Goal: Navigation & Orientation: Understand site structure

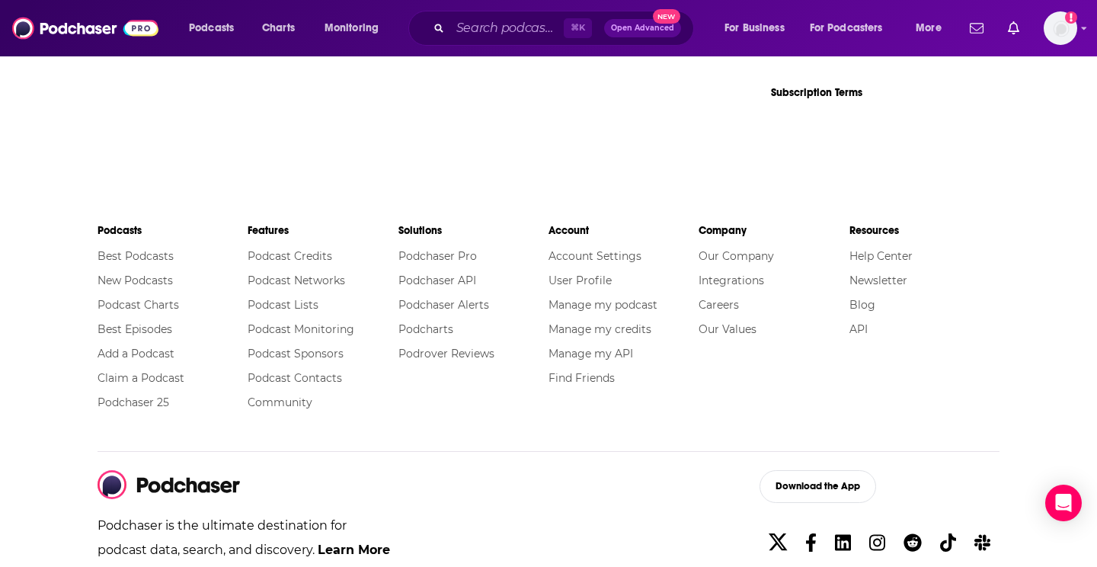
scroll to position [2546, 0]
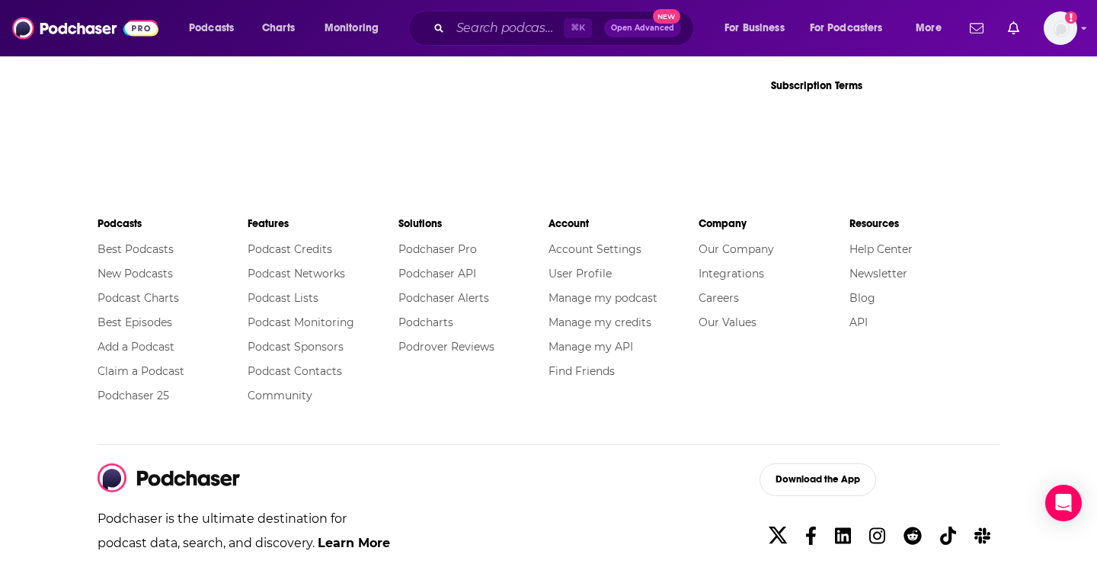
click at [286, 248] on link "Podcast Credits" at bounding box center [290, 249] width 85 height 14
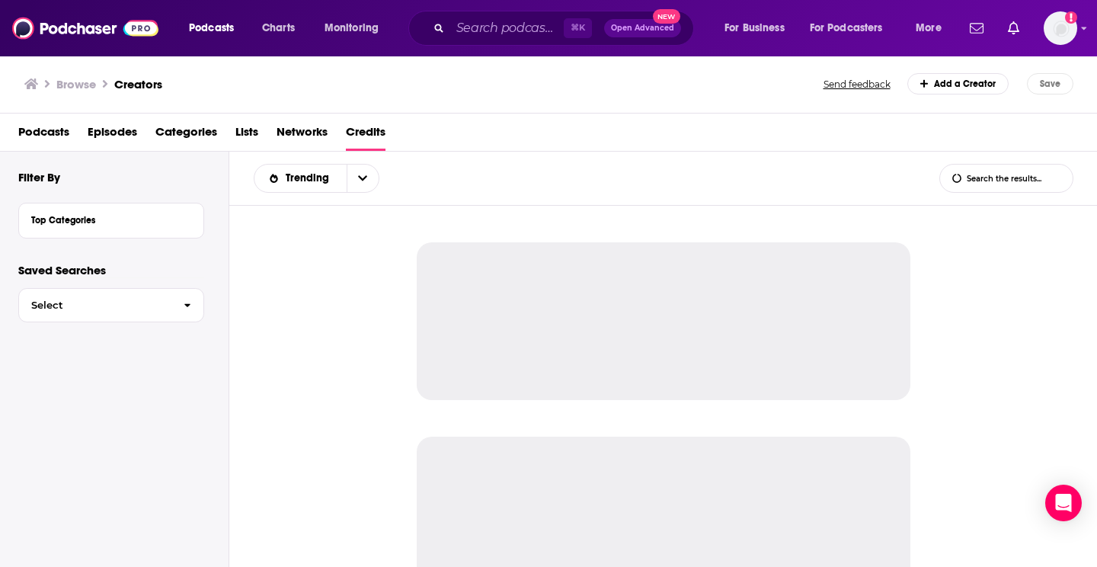
click at [286, 248] on div at bounding box center [663, 390] width 869 height 369
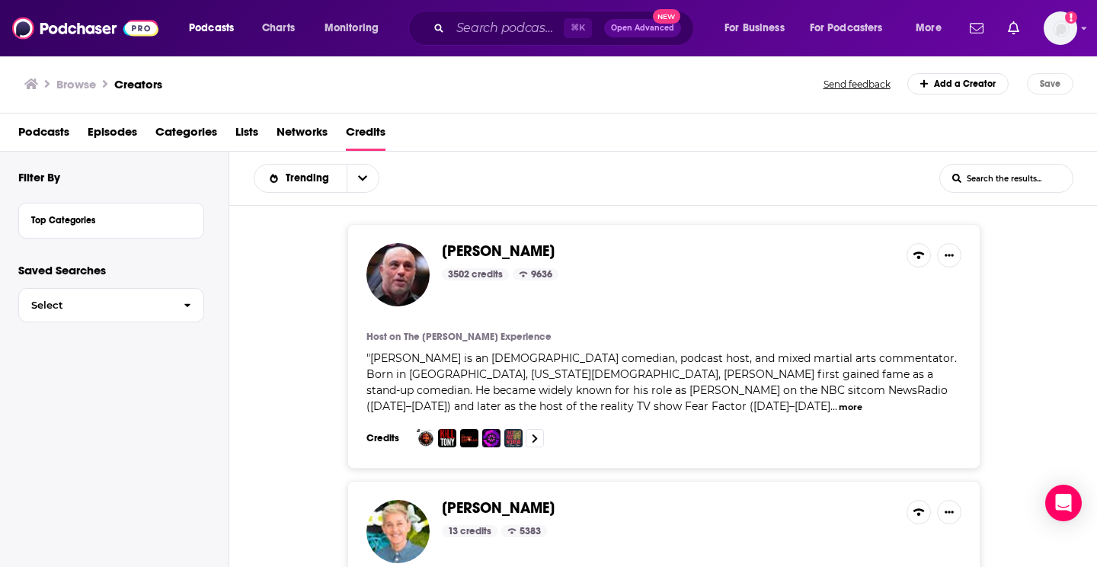
click at [299, 126] on span "Networks" at bounding box center [302, 135] width 51 height 31
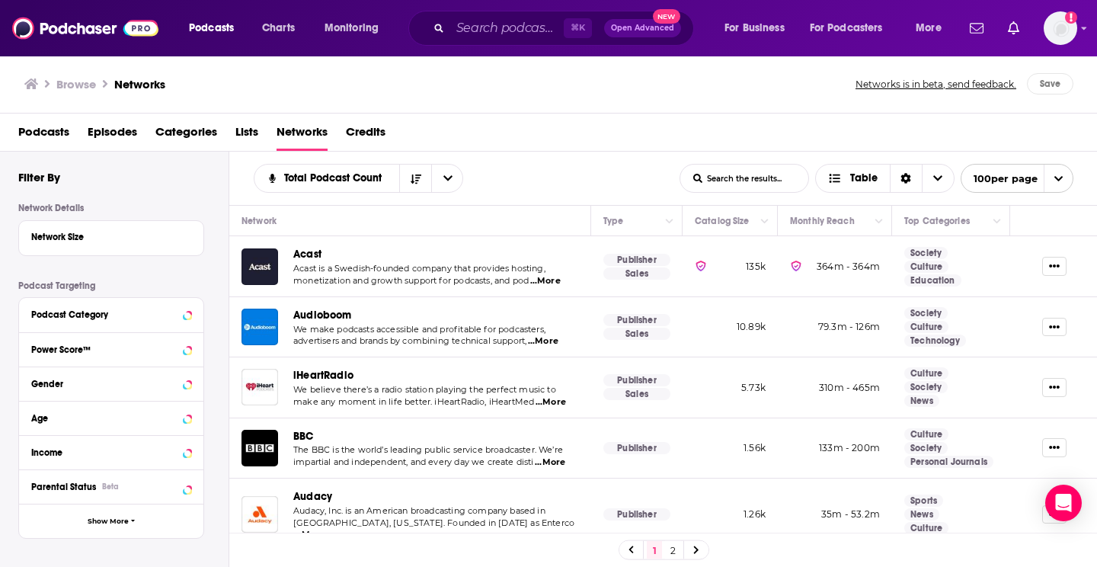
click at [251, 134] on span "Lists" at bounding box center [246, 135] width 23 height 31
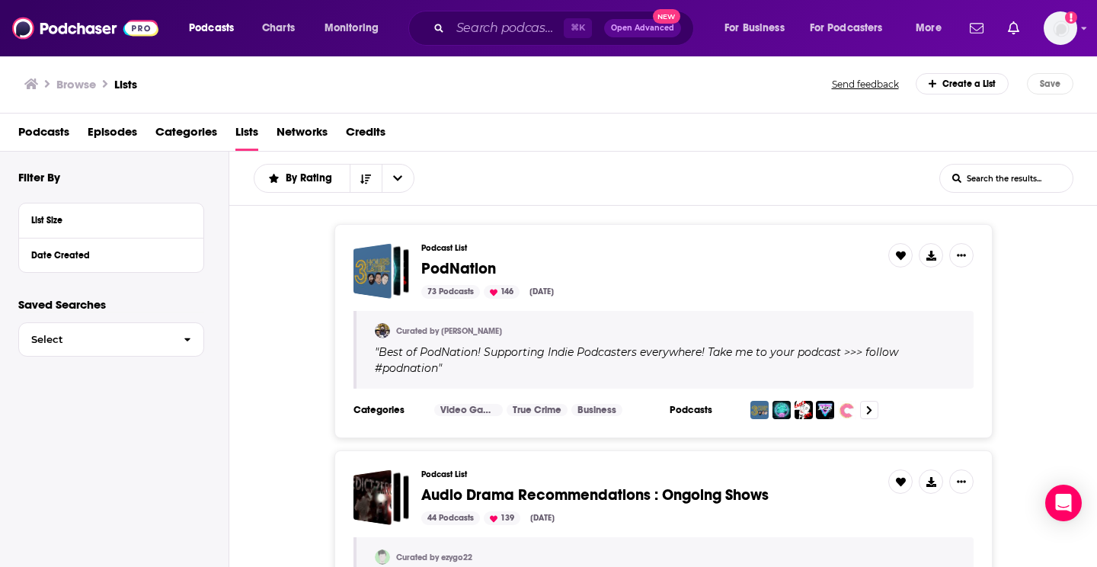
click at [194, 131] on span "Categories" at bounding box center [186, 135] width 62 height 31
